Goal: Information Seeking & Learning: Learn about a topic

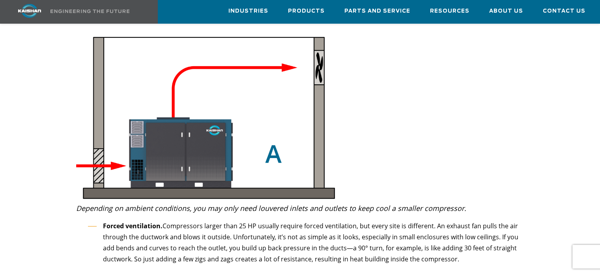
scroll to position [1575, 0]
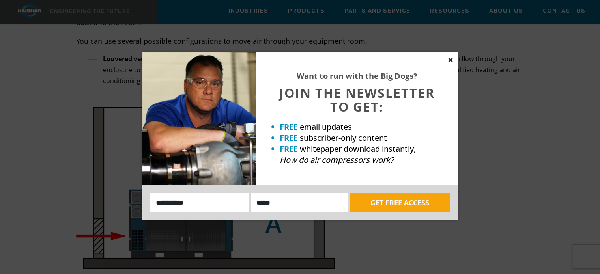
click at [448, 58] on icon at bounding box center [450, 60] width 4 height 4
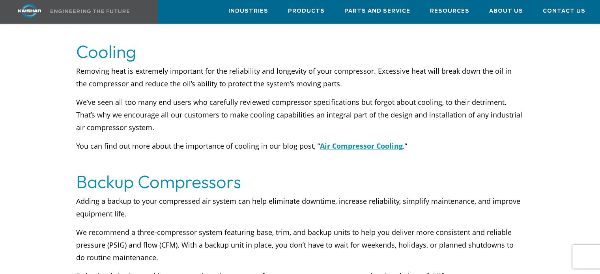
scroll to position [2757, 0]
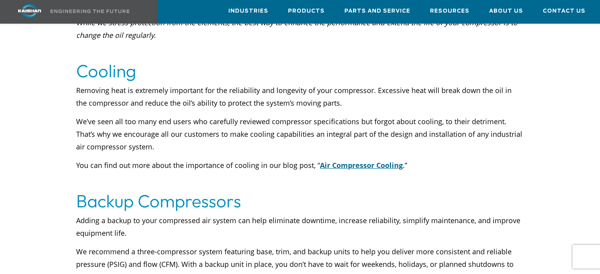
click at [352, 160] on u "Air Compressor Cooling" at bounding box center [361, 164] width 83 height 9
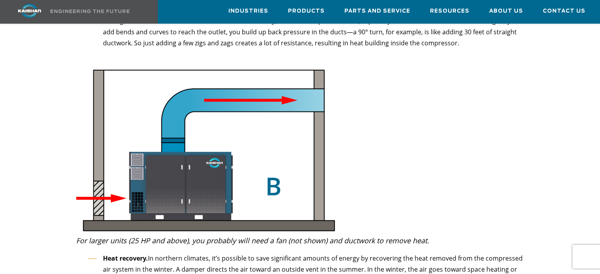
scroll to position [1851, 0]
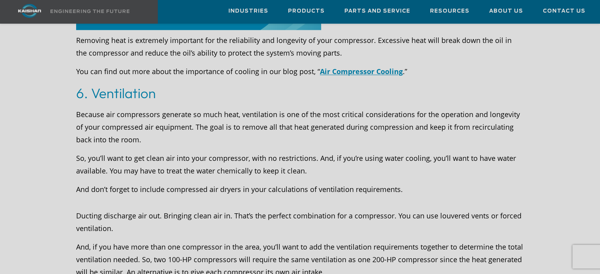
scroll to position [1420, 0]
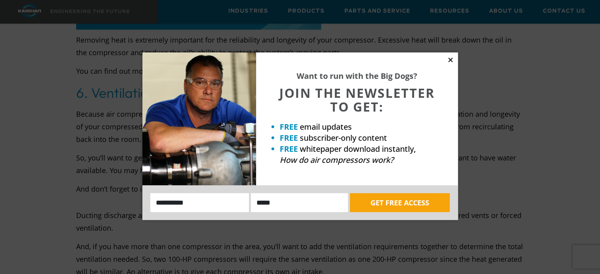
click at [450, 60] on icon at bounding box center [450, 60] width 4 height 4
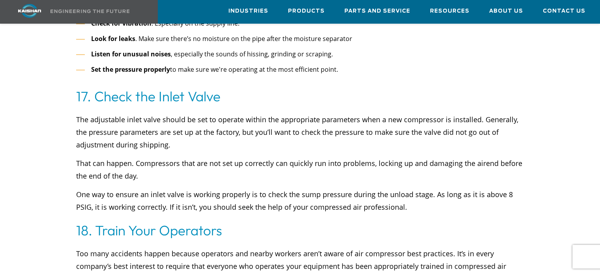
scroll to position [3470, 0]
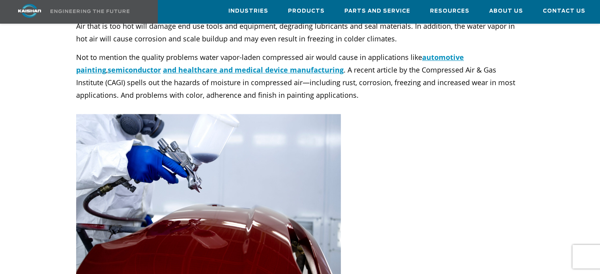
scroll to position [670, 0]
